Goal: Transaction & Acquisition: Purchase product/service

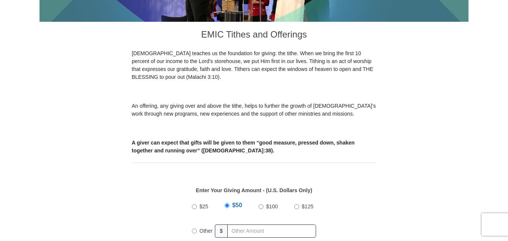
scroll to position [226, 0]
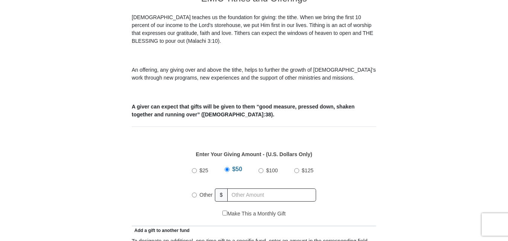
click at [196, 189] on div "Other" at bounding box center [203, 195] width 23 height 17
click at [294, 169] on input "$125" at bounding box center [296, 171] width 5 height 5
radio input "true"
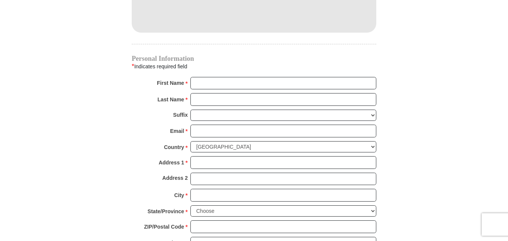
scroll to position [715, 0]
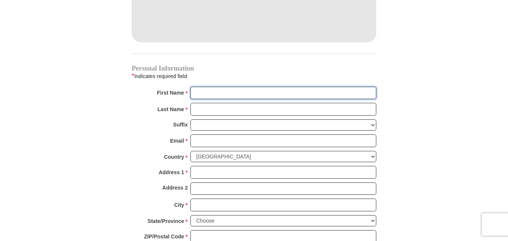
click at [236, 87] on input "First Name *" at bounding box center [283, 93] width 186 height 13
type input "[PERSON_NAME]"
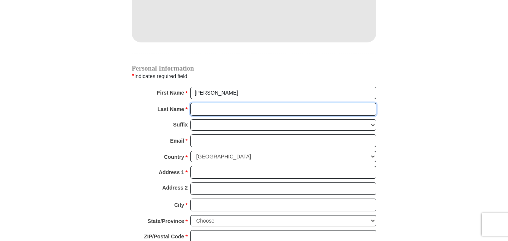
type input "[PERSON_NAME]"
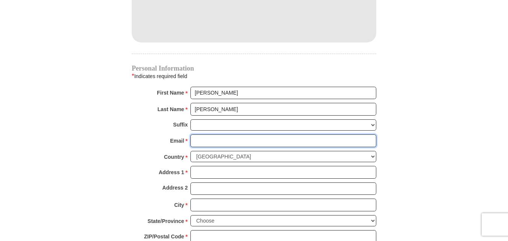
type input "[EMAIL_ADDRESS][DOMAIN_NAME]"
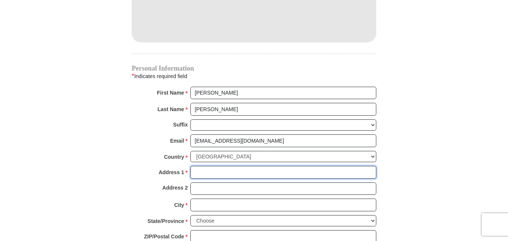
type input "[STREET_ADDRESS]"
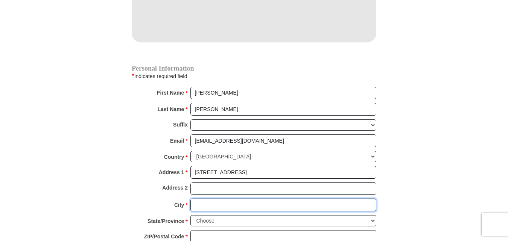
type input "El mirage"
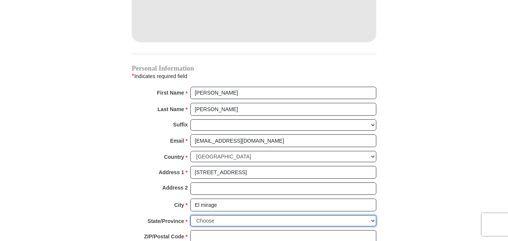
select select "AZ"
type input "85335"
type input "6237766092"
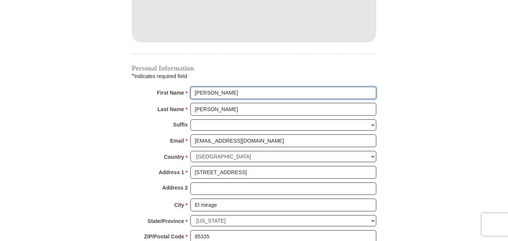
radio input "true"
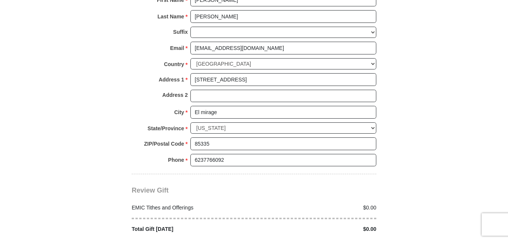
scroll to position [828, 0]
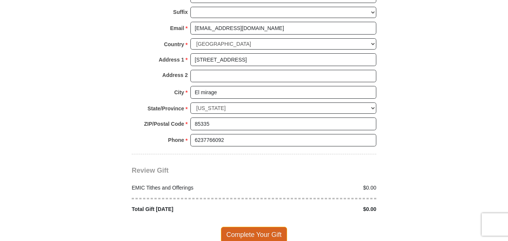
click at [252, 227] on span "Complete Your Gift" at bounding box center [254, 235] width 67 height 16
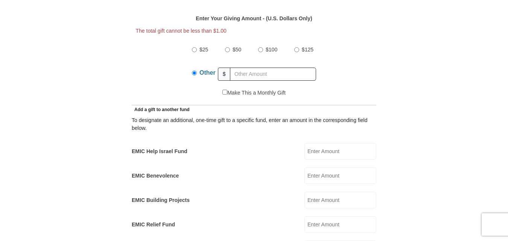
scroll to position [361, 0]
click at [295, 48] on input "$125" at bounding box center [296, 50] width 5 height 5
radio input "true"
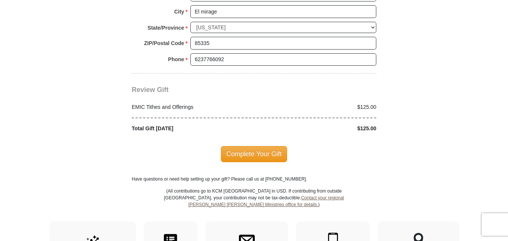
scroll to position [925, 0]
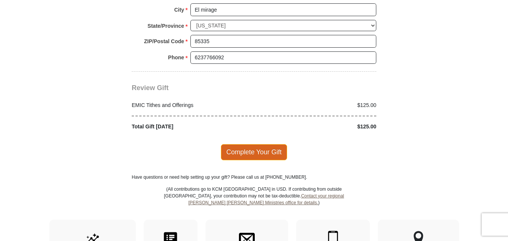
click at [253, 144] on span "Complete Your Gift" at bounding box center [254, 152] width 67 height 16
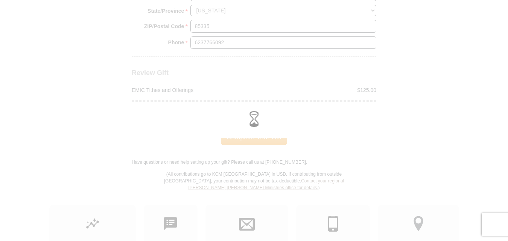
scroll to position [910, 0]
